Goal: Task Accomplishment & Management: Manage account settings

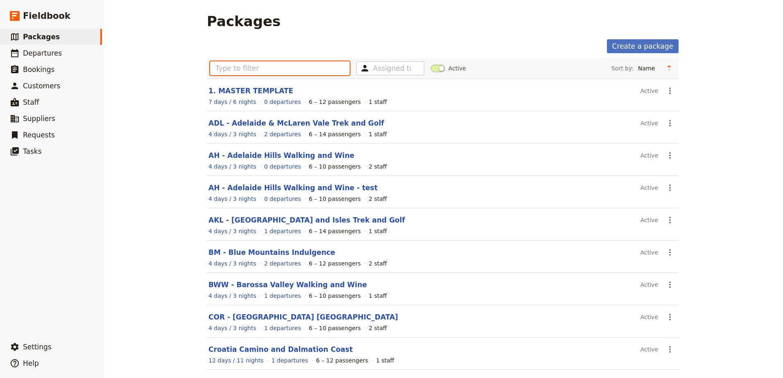
click at [288, 68] on input "text" at bounding box center [280, 68] width 140 height 14
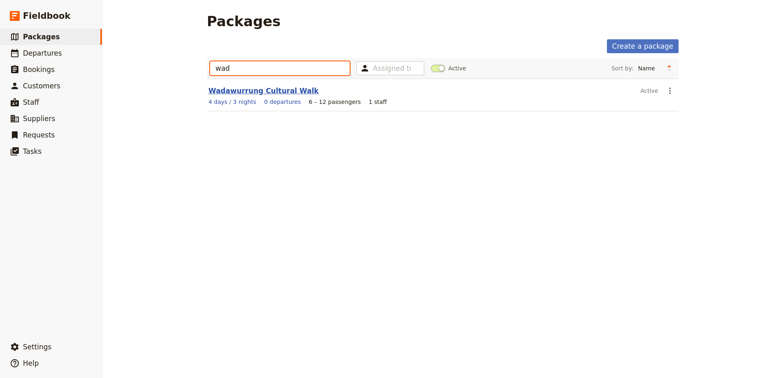
type input "wad"
click at [227, 91] on link "Wadawurrung Cultural Walk" at bounding box center [263, 91] width 110 height 8
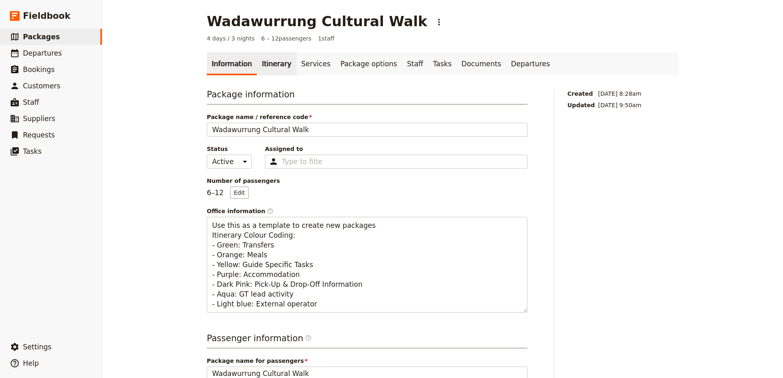
click at [277, 65] on link "Itinerary" at bounding box center [276, 63] width 39 height 23
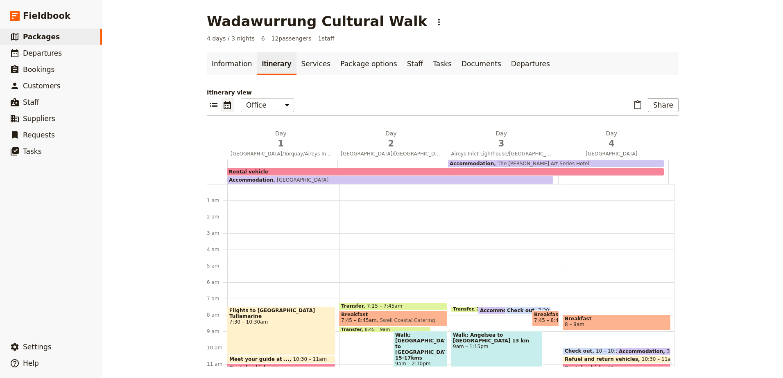
scroll to position [106, 0]
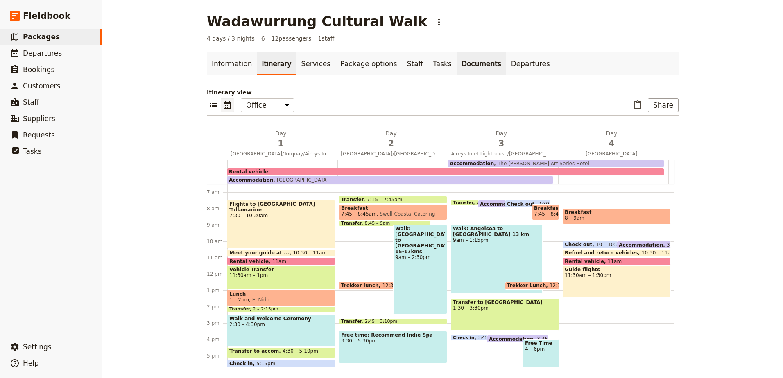
click at [457, 66] on link "Documents" at bounding box center [482, 63] width 50 height 23
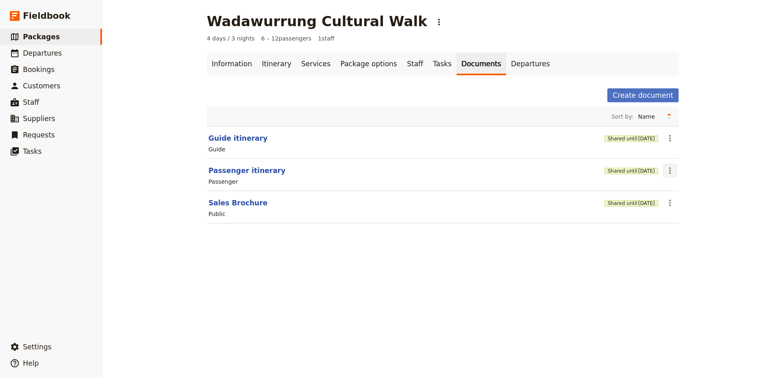
click at [665, 172] on icon "Actions" at bounding box center [670, 171] width 10 height 10
click at [667, 204] on icon "Actions" at bounding box center [670, 203] width 10 height 10
click at [674, 233] on span "Edit document" at bounding box center [687, 233] width 42 height 8
select select "DEFAULT"
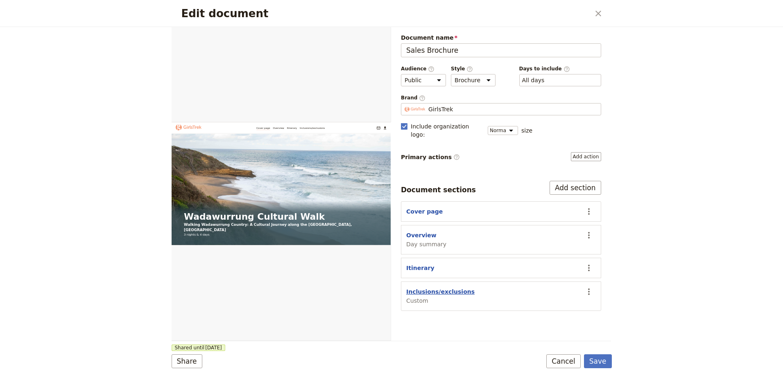
click at [426, 288] on button "Inclusions/exclusions" at bounding box center [440, 292] width 68 height 8
select select "CUSTOM"
select select "default"
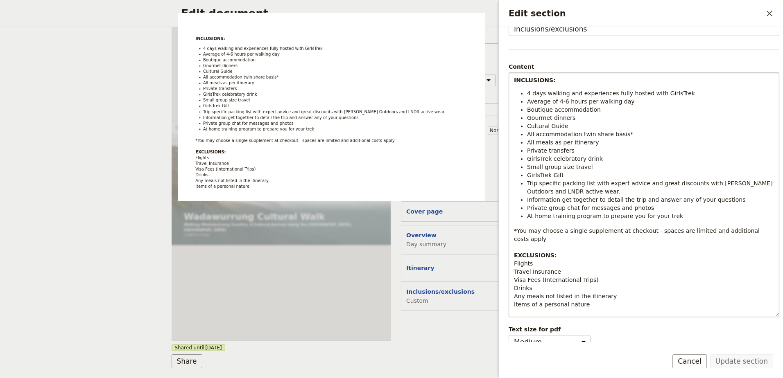
scroll to position [60, 0]
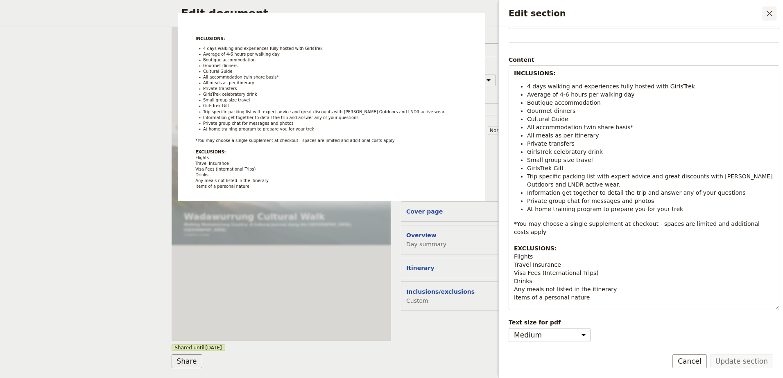
click at [767, 13] on icon "Close drawer" at bounding box center [770, 14] width 10 height 10
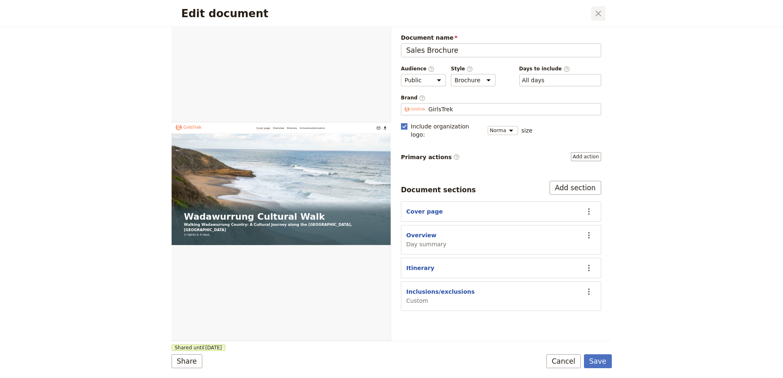
click at [600, 14] on icon "Close dialog" at bounding box center [598, 14] width 10 height 10
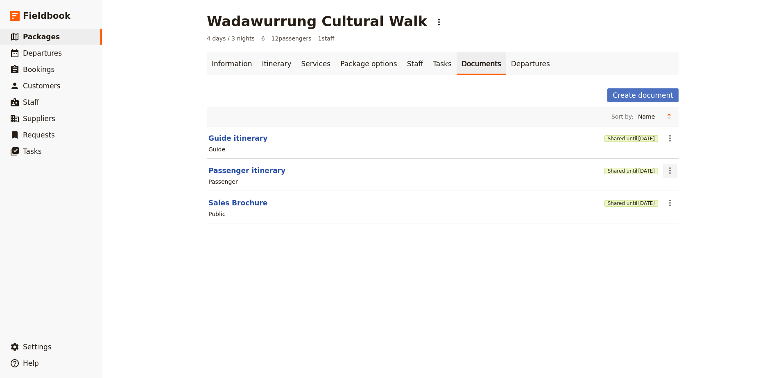
click at [673, 174] on button "​" at bounding box center [670, 171] width 14 height 14
click at [687, 194] on button "Share" at bounding box center [690, 188] width 59 height 11
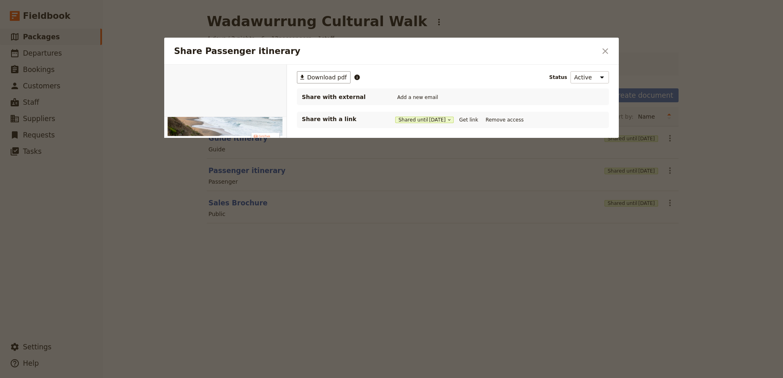
scroll to position [0, 0]
click at [451, 118] on icon "Share Passenger itinerary" at bounding box center [449, 120] width 5 height 5
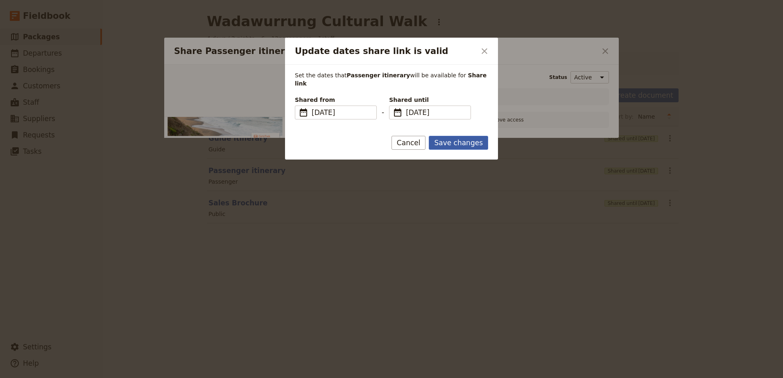
click at [448, 136] on button "Save changes" at bounding box center [458, 143] width 59 height 14
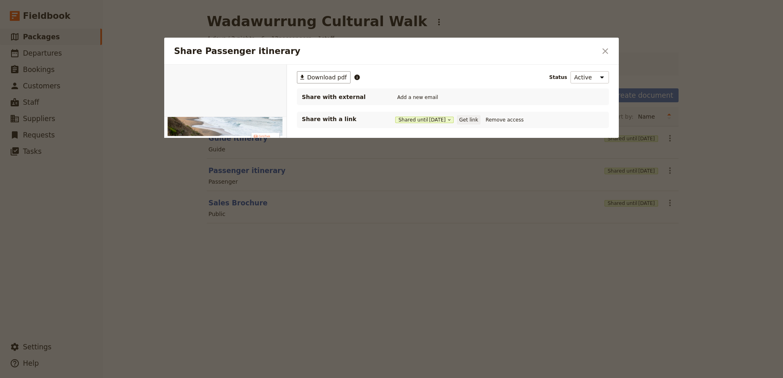
click at [474, 120] on button "Get link" at bounding box center [468, 120] width 23 height 9
click at [604, 54] on icon "Close dialog" at bounding box center [605, 51] width 10 height 10
